Goal: Task Accomplishment & Management: Manage account settings

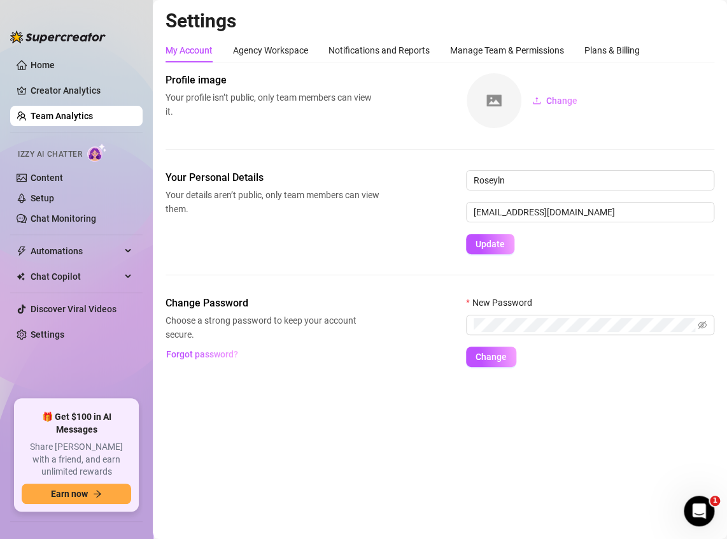
click at [49, 115] on link "Team Analytics" at bounding box center [62, 116] width 62 height 10
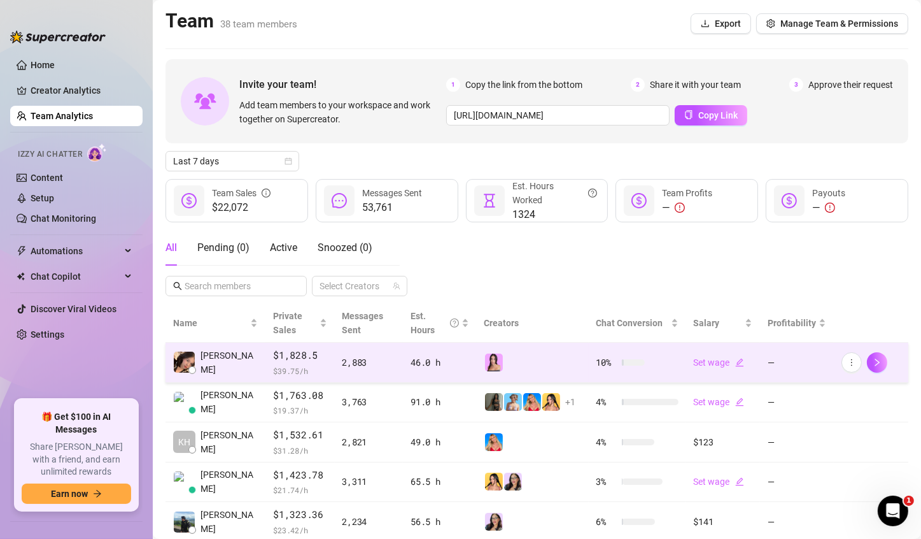
click at [491, 360] on img at bounding box center [494, 362] width 18 height 18
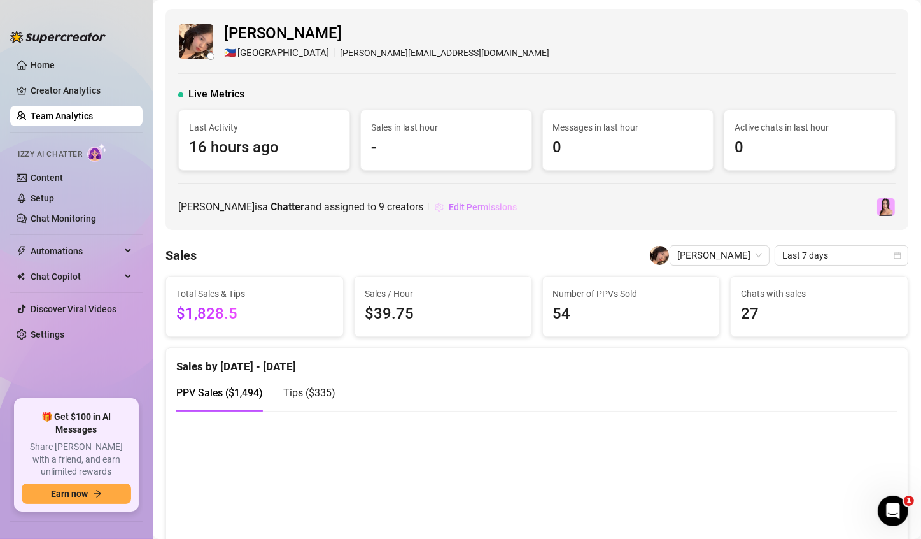
click at [473, 202] on span "Edit Permissions" at bounding box center [483, 207] width 68 height 10
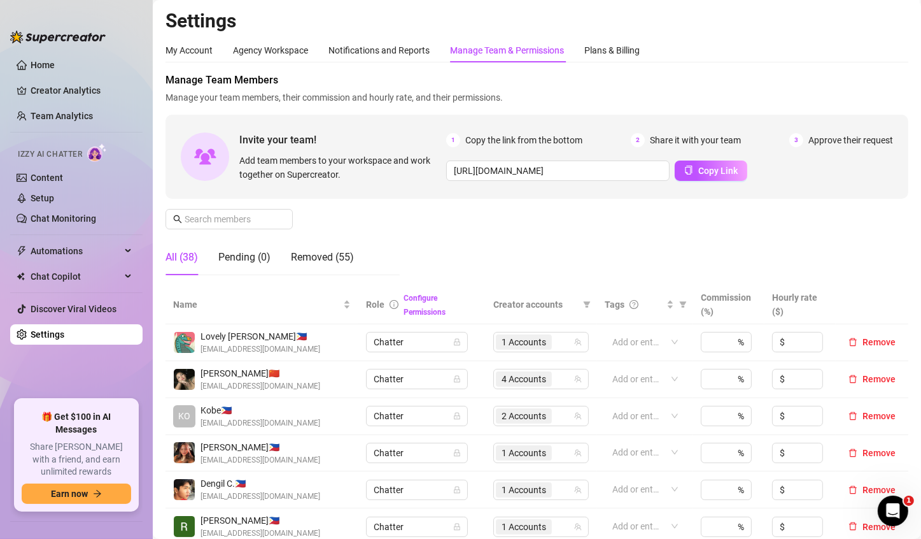
scroll to position [255, 0]
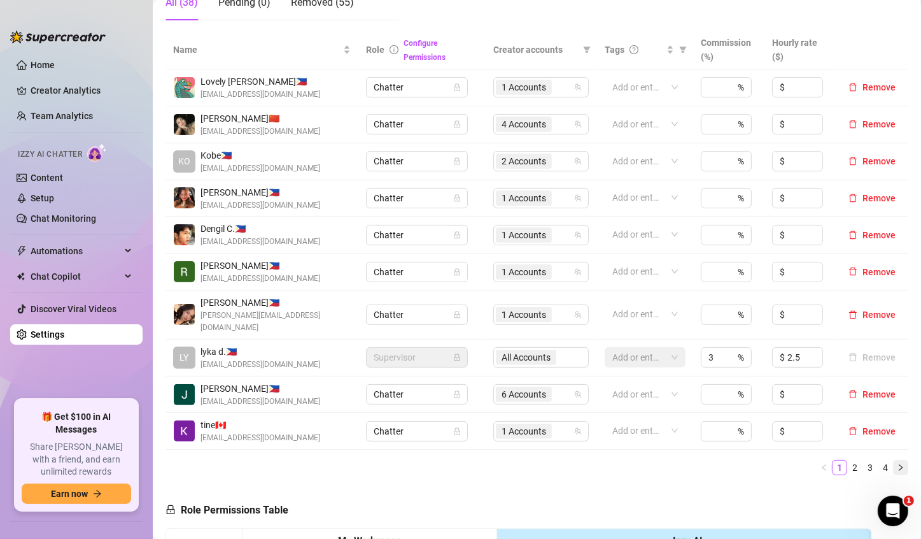
click at [726, 460] on button "button" at bounding box center [900, 467] width 15 height 15
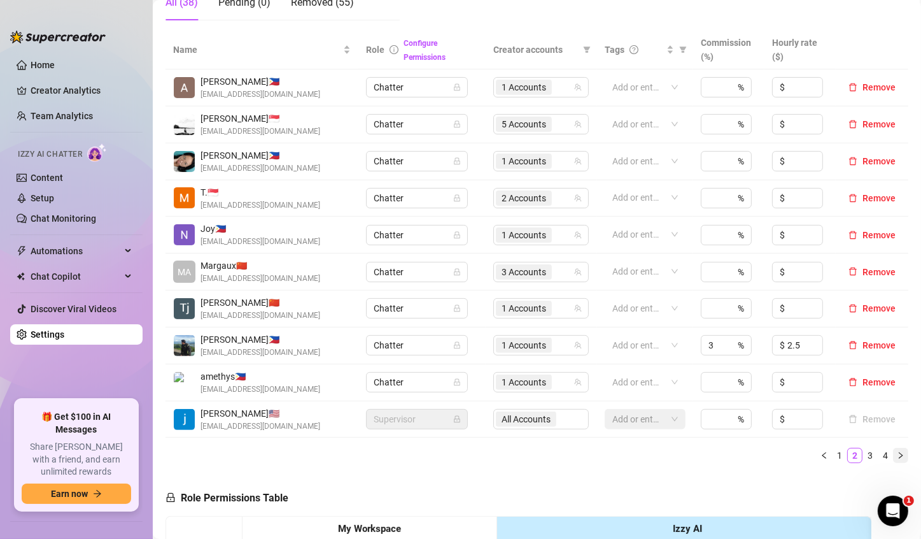
click at [726, 458] on button "button" at bounding box center [900, 455] width 15 height 15
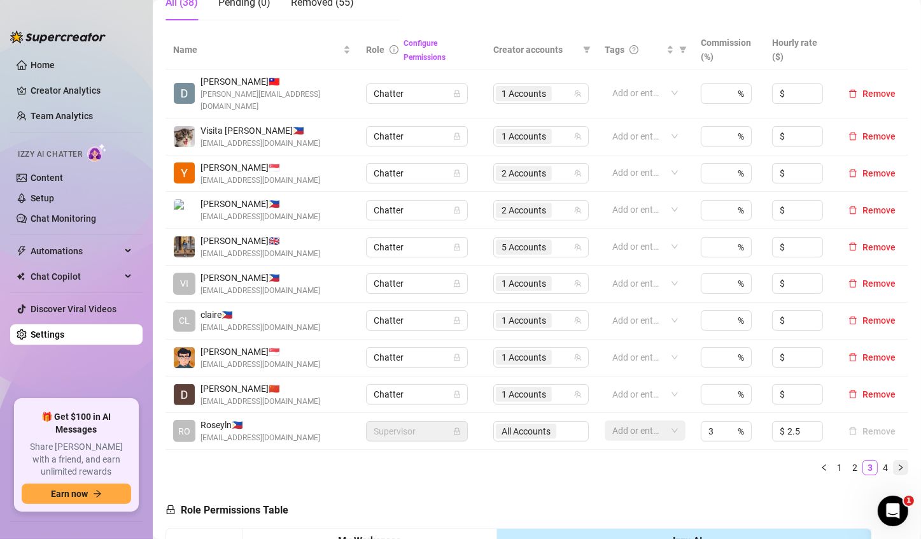
click at [726, 460] on button "button" at bounding box center [900, 467] width 15 height 15
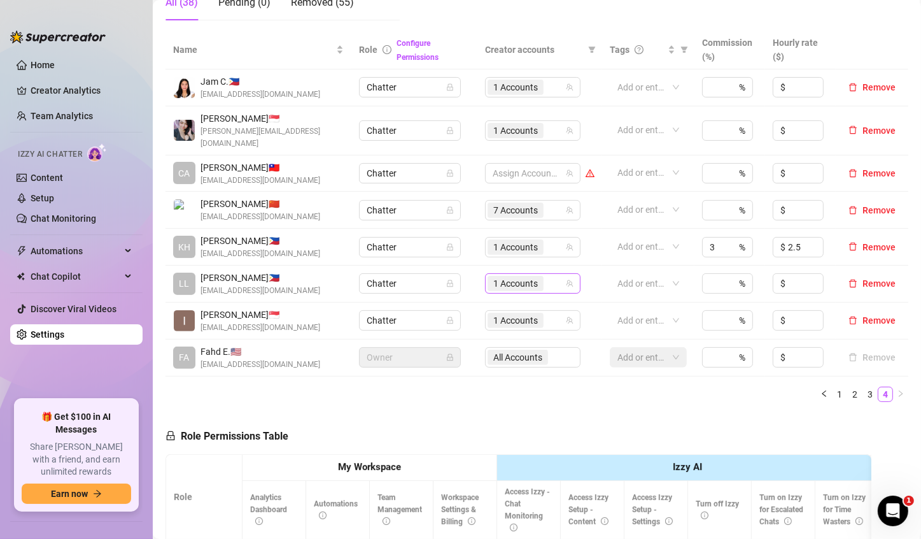
click at [506, 276] on span "1 Accounts" at bounding box center [515, 283] width 45 height 14
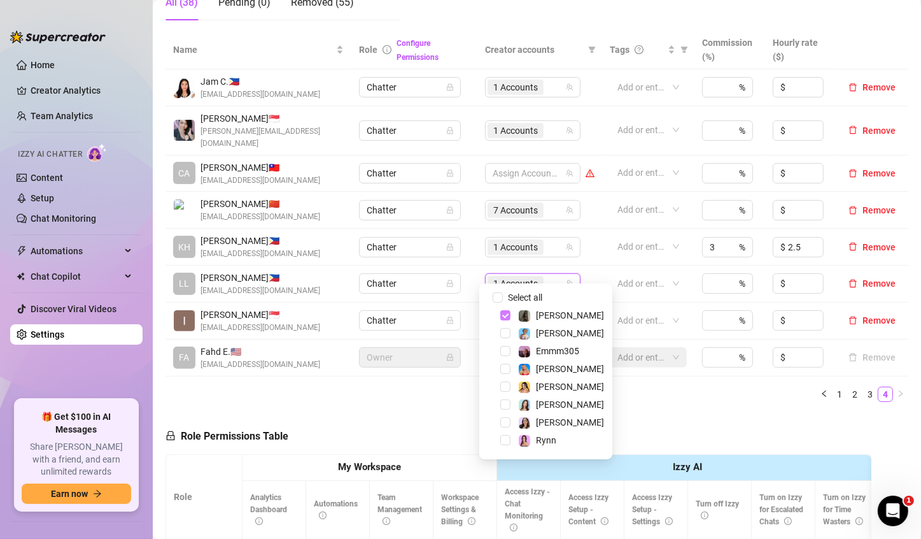
click at [507, 315] on span "Select tree node" at bounding box center [505, 315] width 10 height 10
click at [507, 332] on span "Select tree node" at bounding box center [505, 333] width 10 height 10
click at [609, 386] on ul "1 2 3 4" at bounding box center [537, 393] width 743 height 15
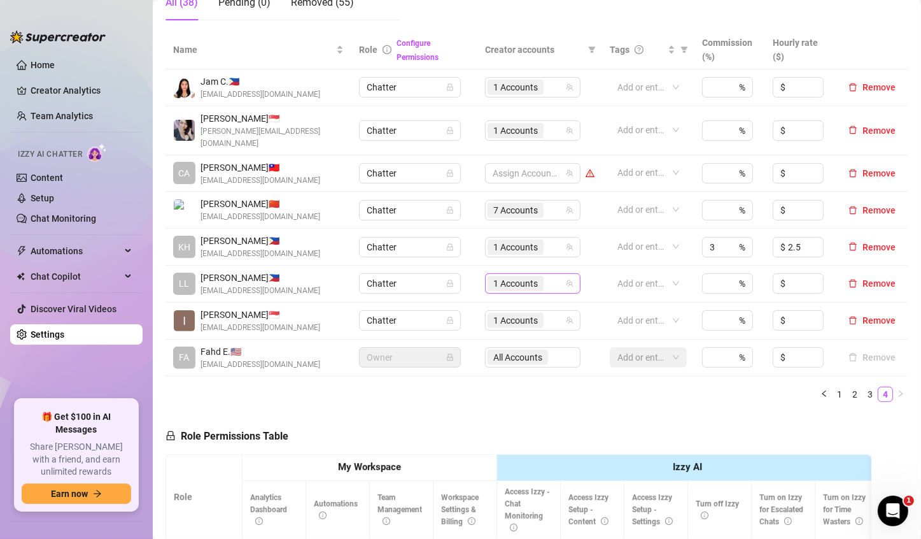
click at [512, 276] on span "1 Accounts" at bounding box center [515, 283] width 45 height 14
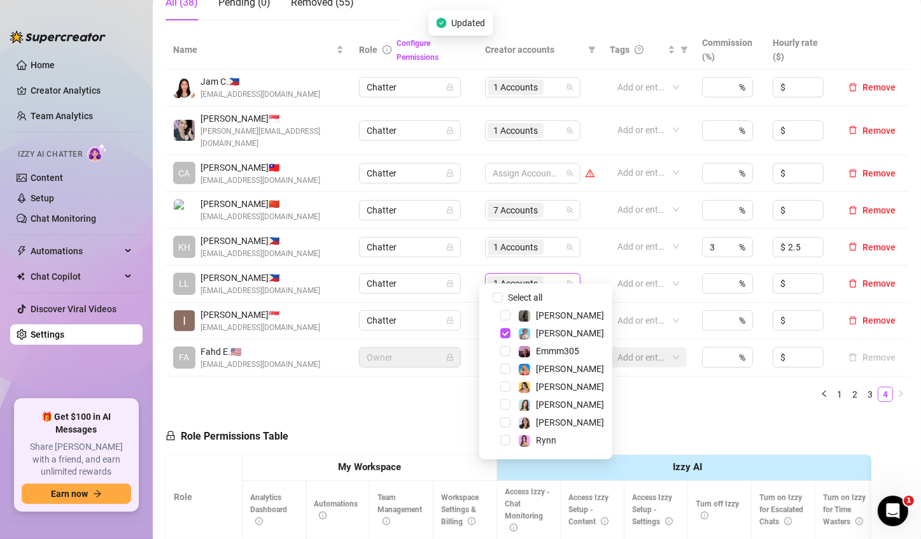
click at [639, 397] on div "Name Role Configure Permissions Creator accounts Tags Commission (%) Hourly rat…" at bounding box center [537, 221] width 743 height 381
